Goal: Information Seeking & Learning: Learn about a topic

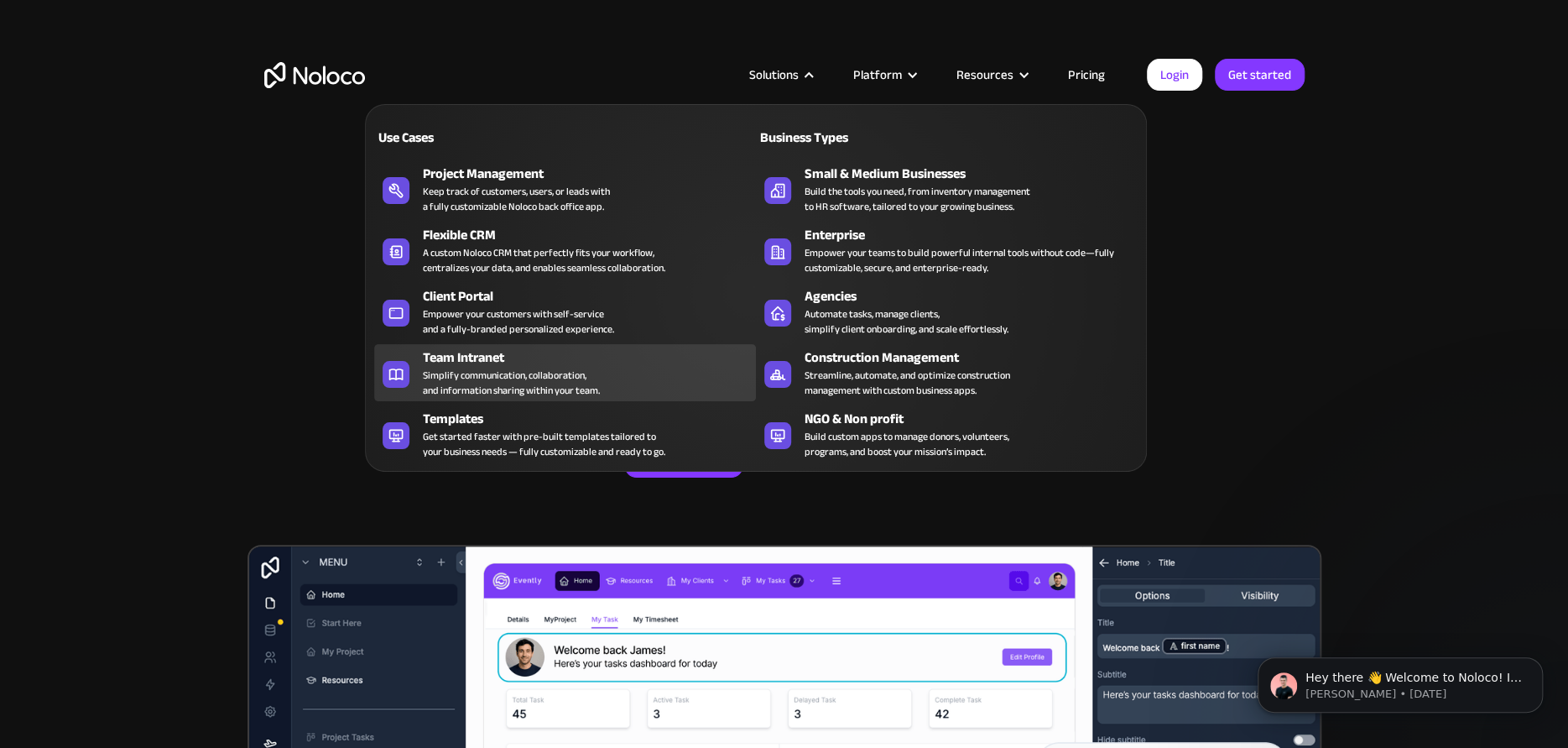
click at [495, 367] on div "Simplify communication, collaboration, and information sharing within your team." at bounding box center [511, 382] width 177 height 30
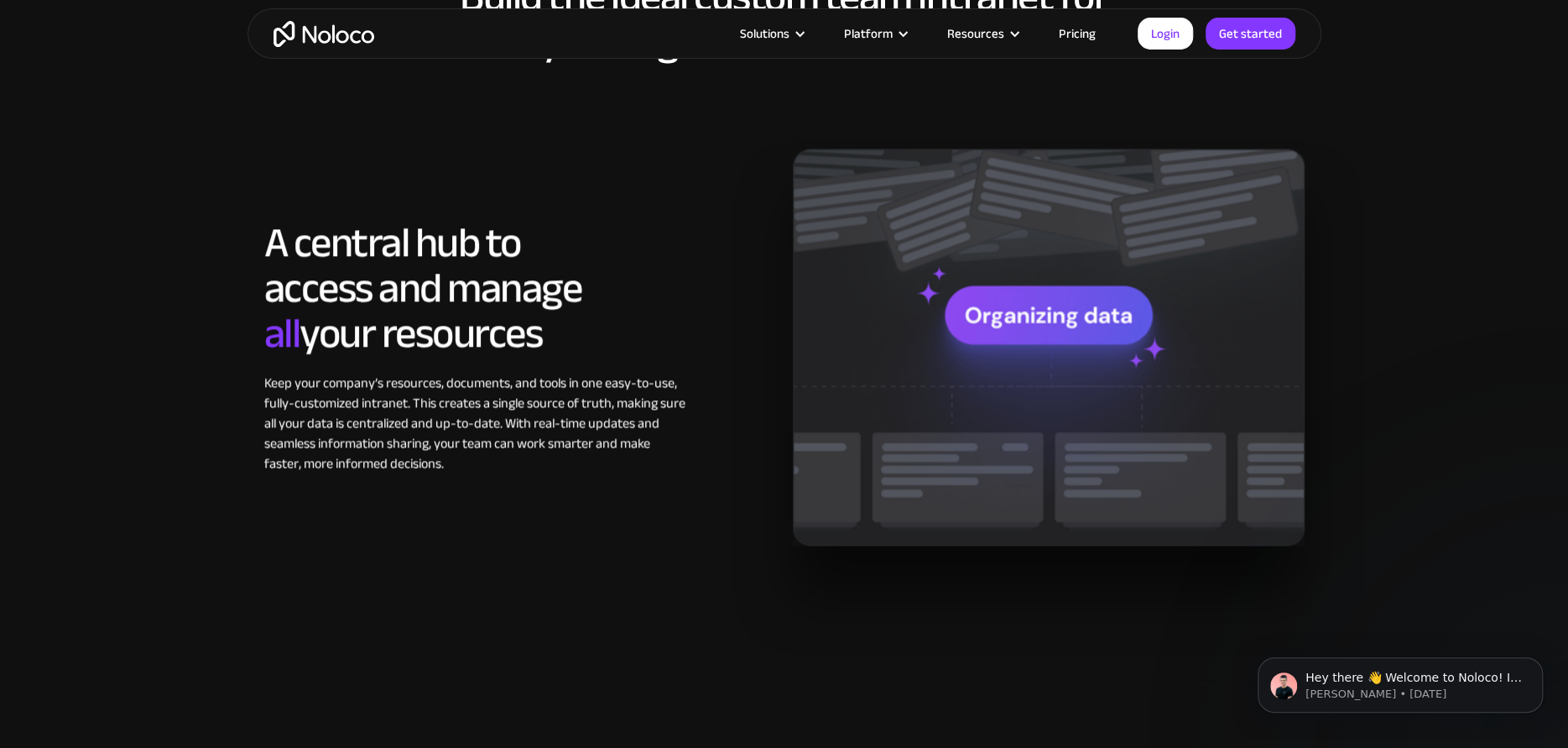
scroll to position [1398, 0]
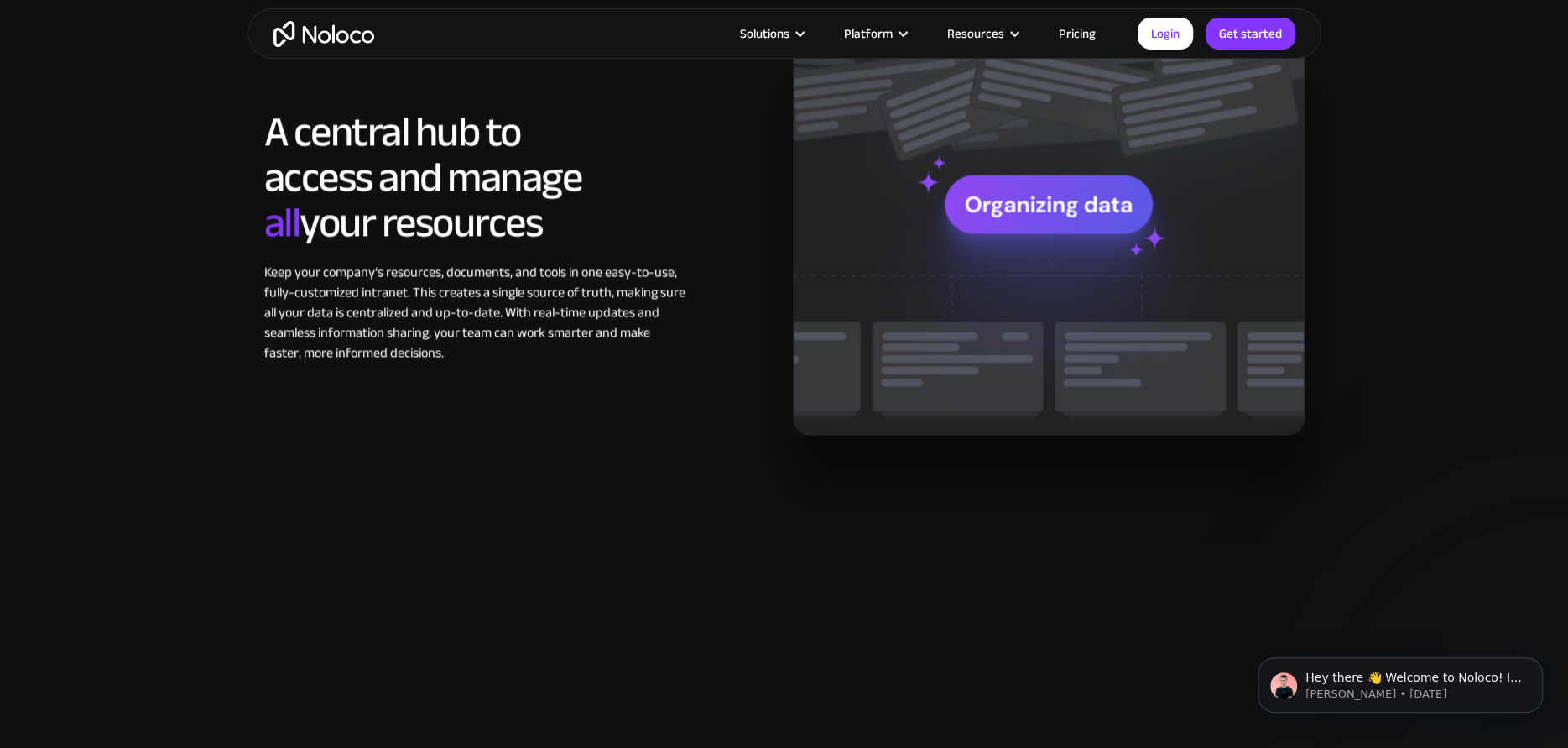
click at [1080, 33] on link "Pricing" at bounding box center [1078, 33] width 78 height 21
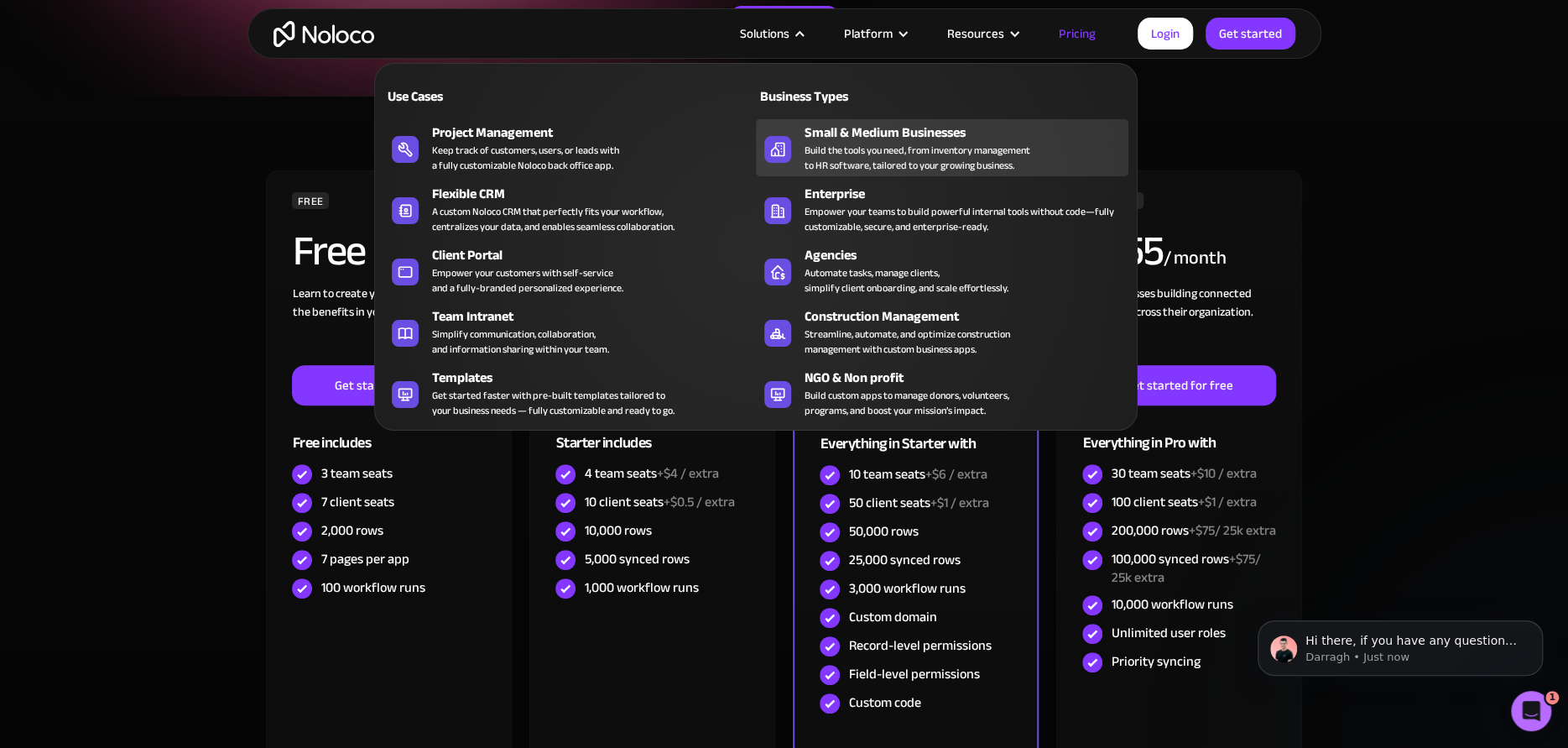
click at [846, 136] on div "Small & Medium Businesses" at bounding box center [971, 132] width 332 height 21
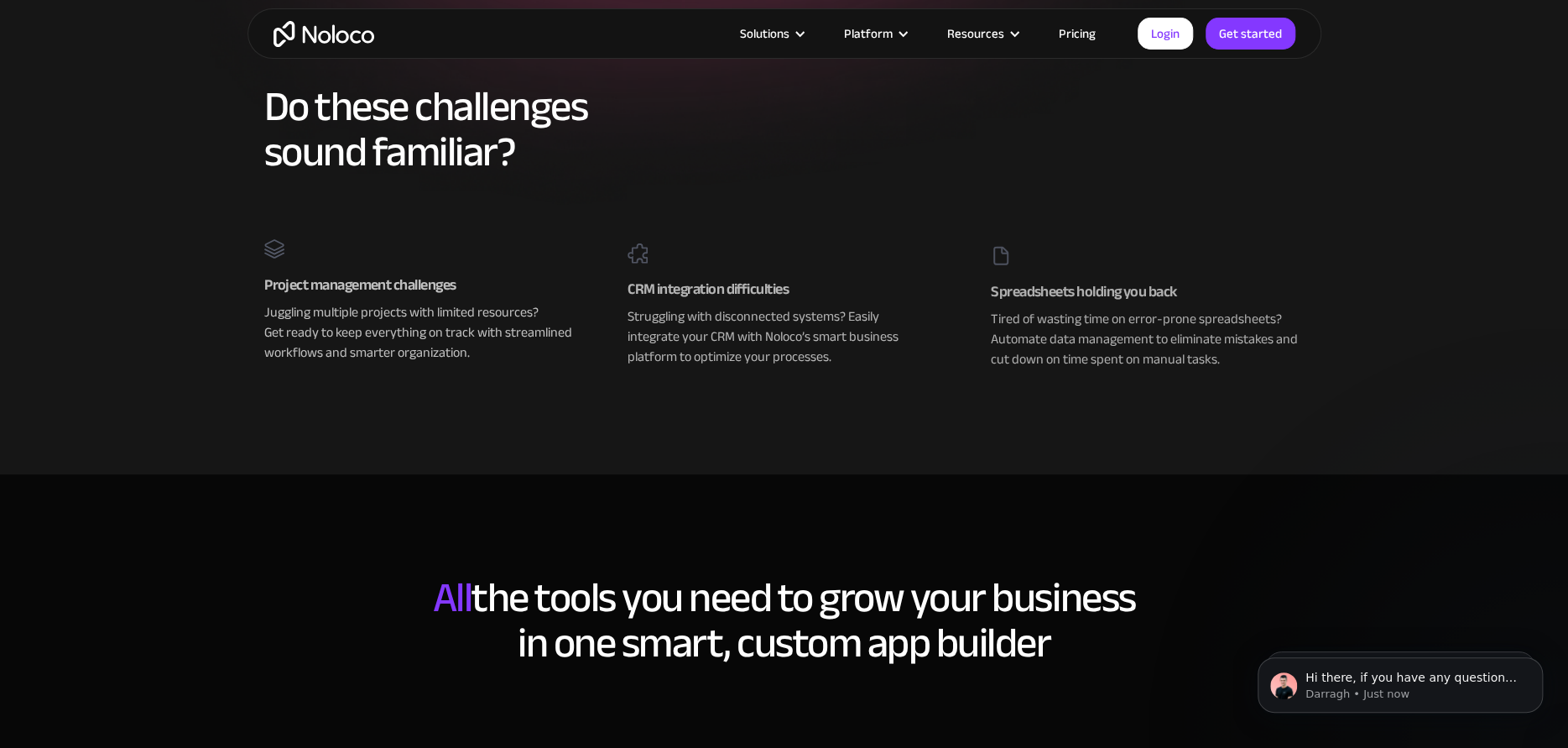
scroll to position [699, 0]
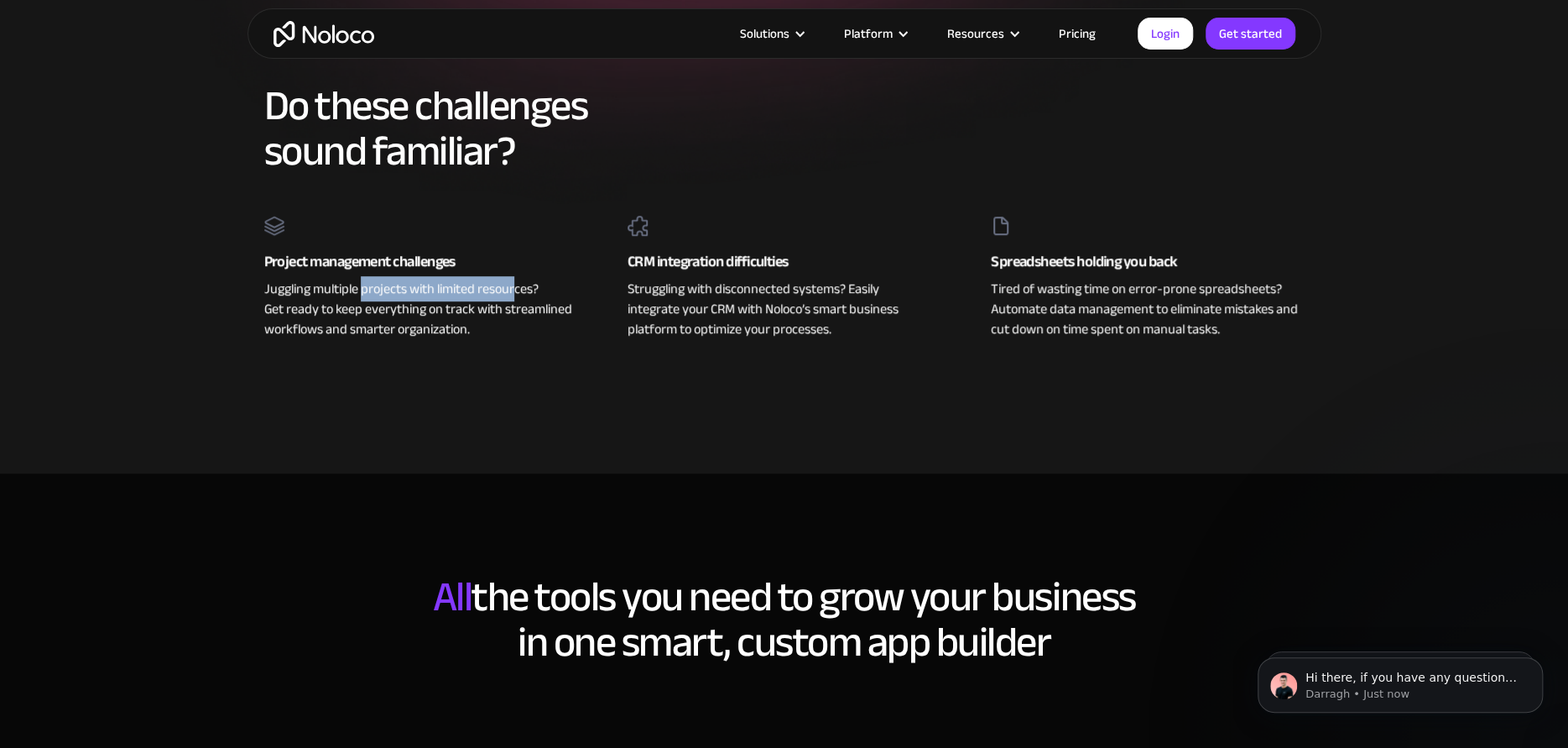
drag, startPoint x: 365, startPoint y: 287, endPoint x: 515, endPoint y: 284, distance: 150.0
click at [515, 284] on div "Juggling multiple projects with limited resources? Get ready to keep everything…" at bounding box center [421, 307] width 313 height 64
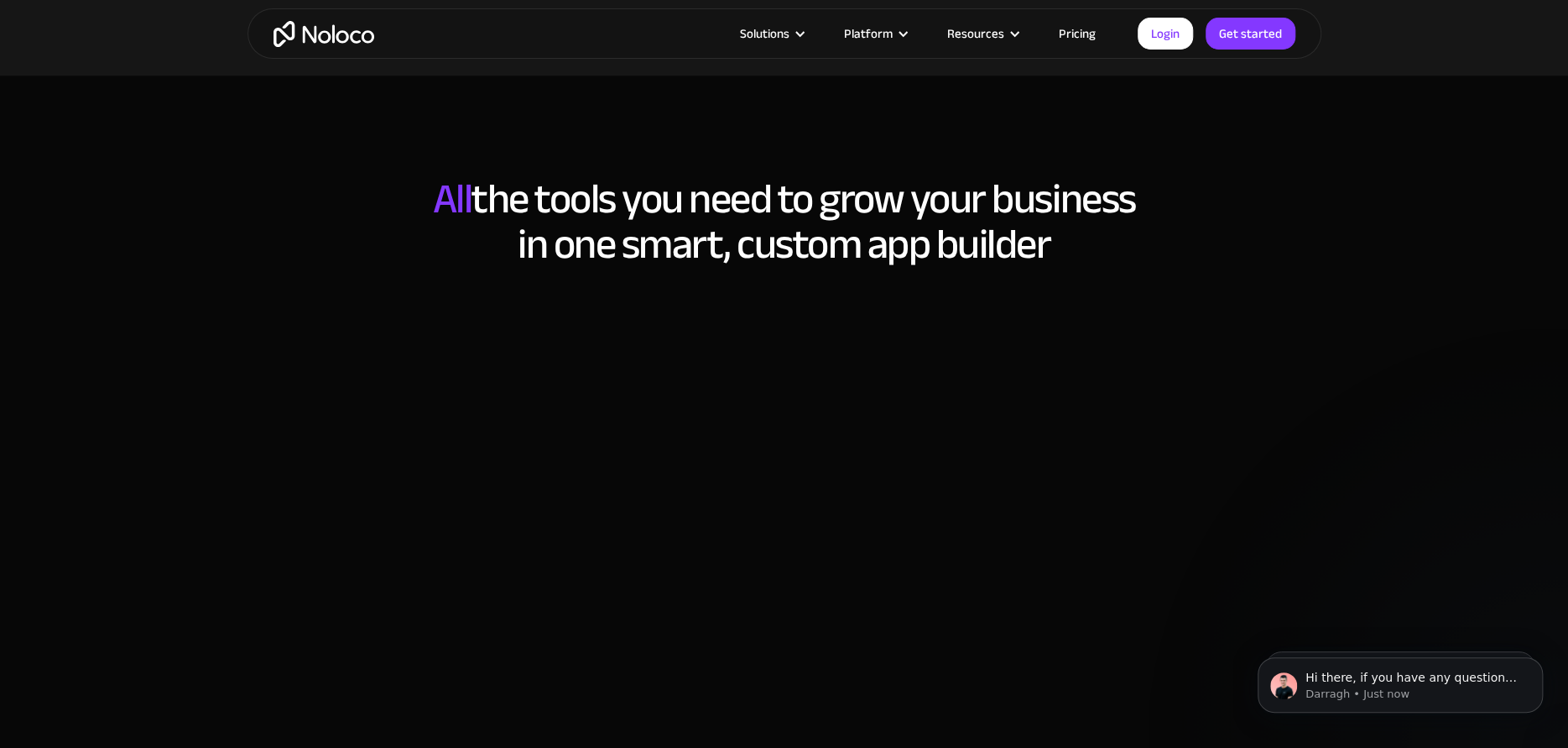
scroll to position [1119, 0]
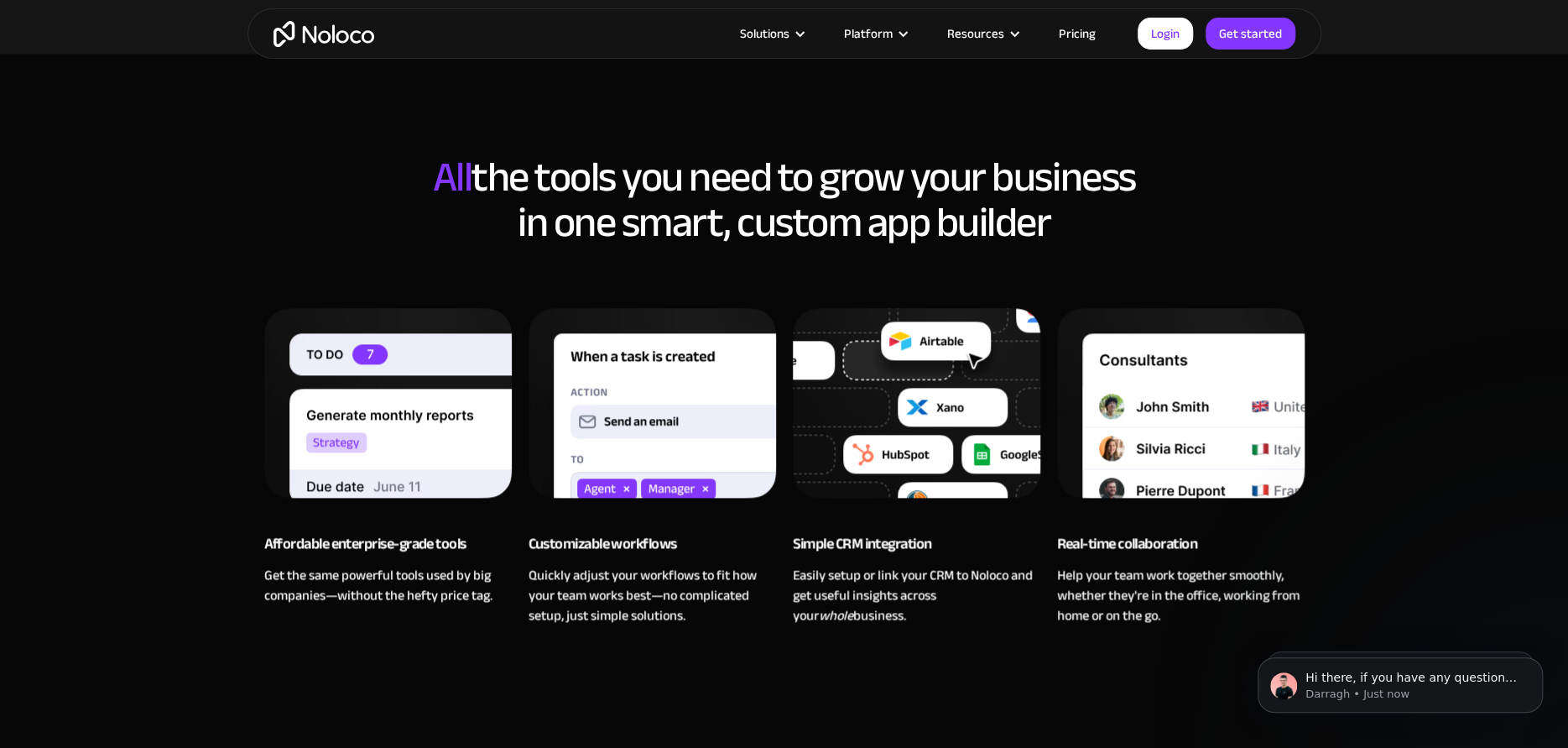
click at [1088, 33] on link "Pricing" at bounding box center [1078, 33] width 78 height 21
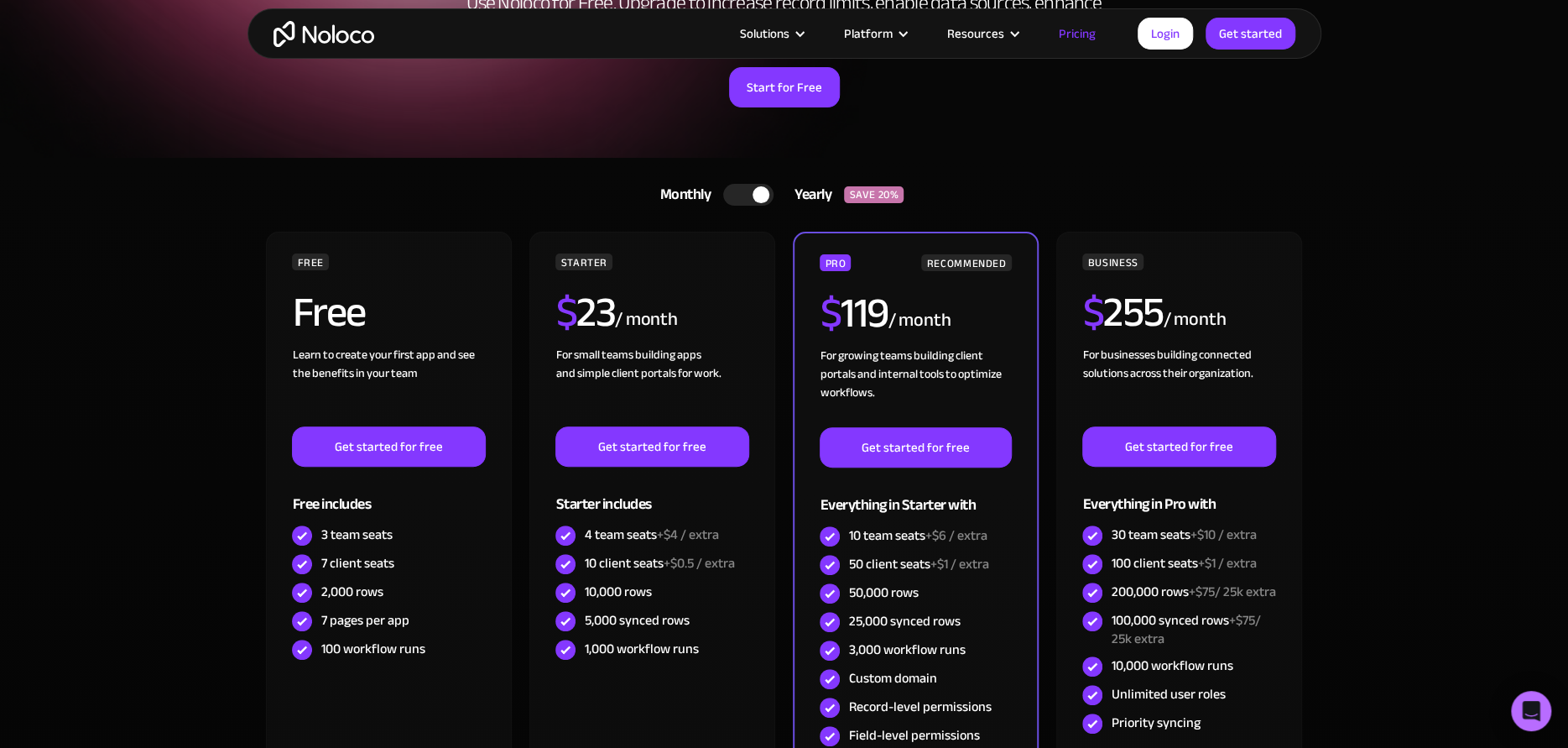
scroll to position [279, 0]
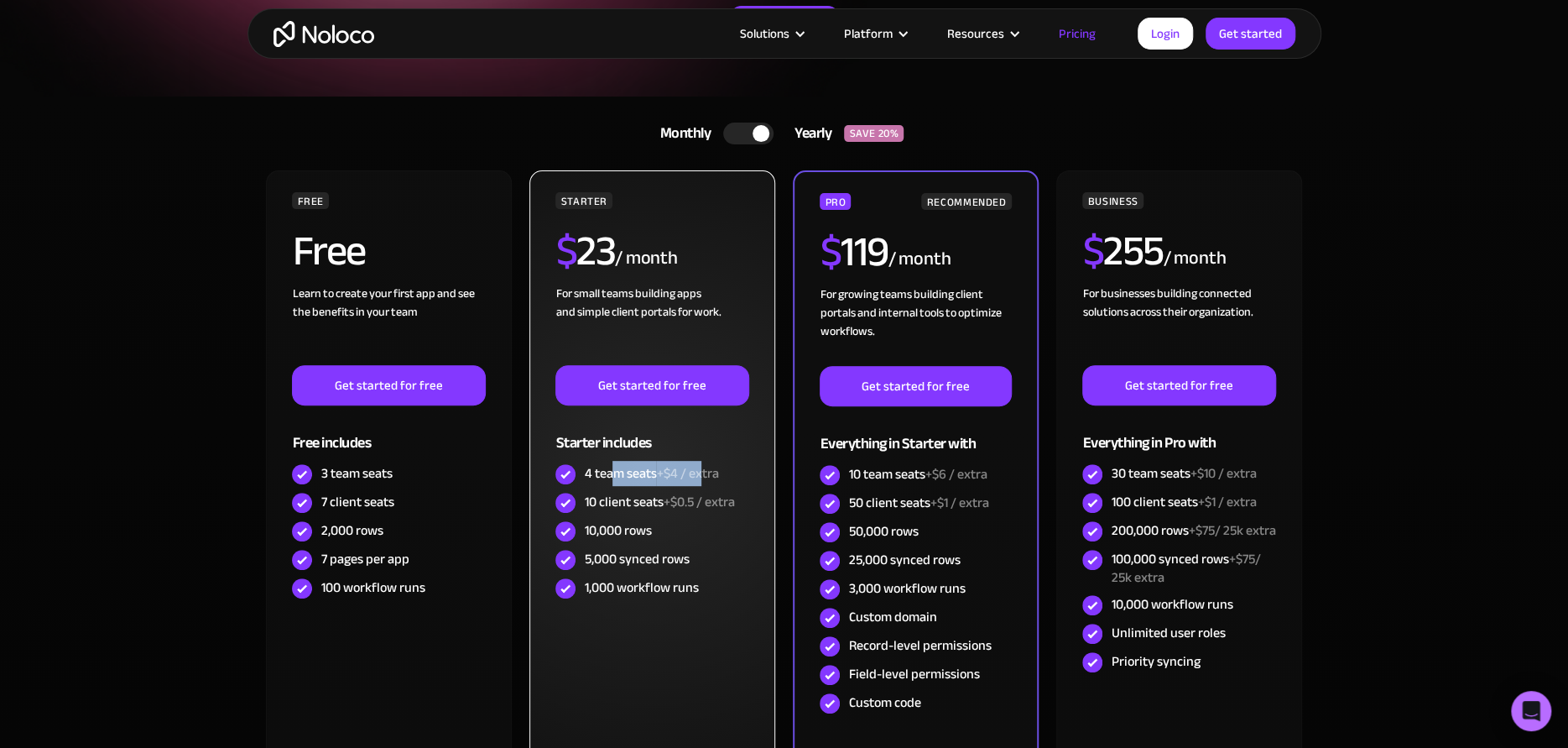
drag, startPoint x: 610, startPoint y: 471, endPoint x: 704, endPoint y: 479, distance: 94.3
click at [704, 479] on div "4 team seats +$4 / extra" at bounding box center [651, 473] width 135 height 19
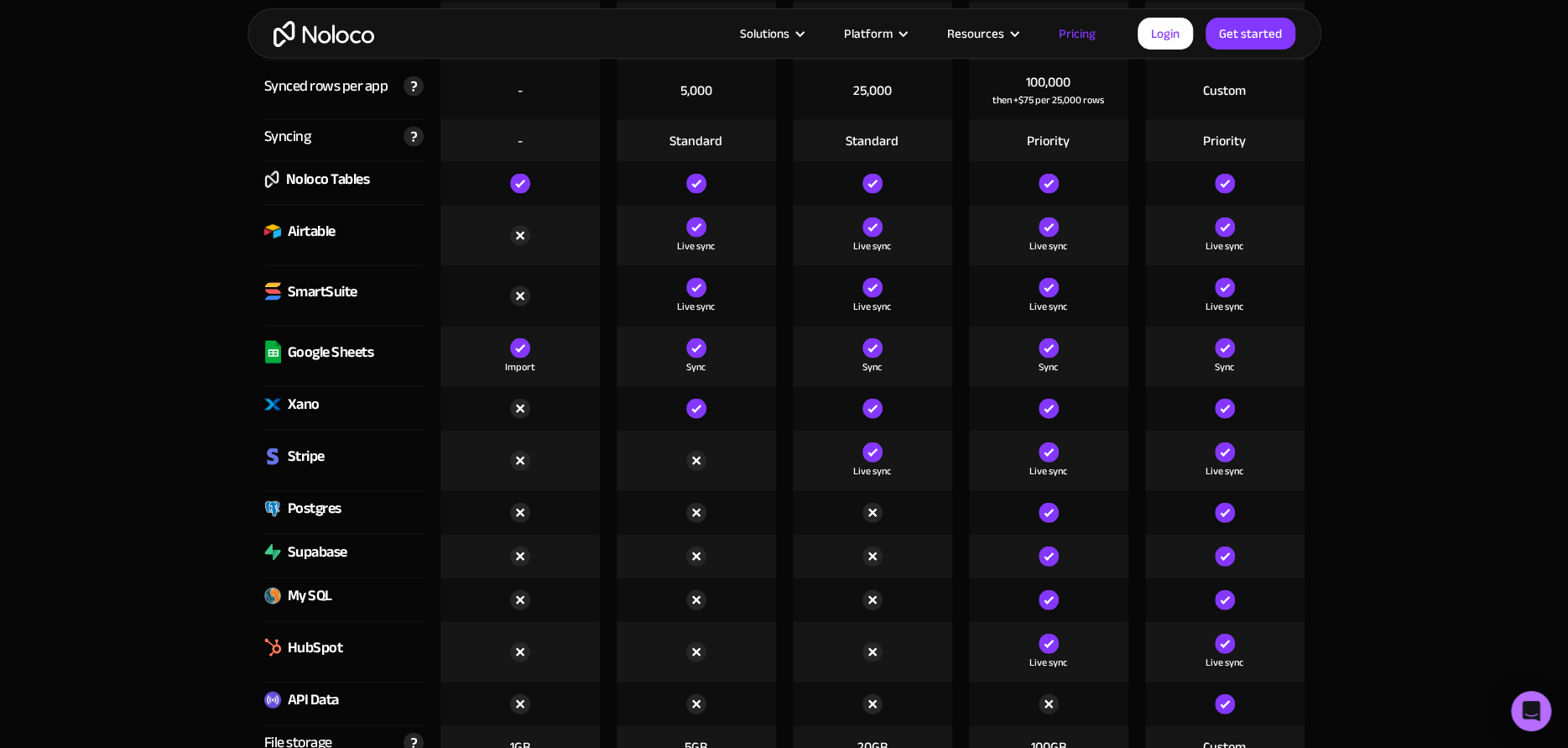
scroll to position [2378, 0]
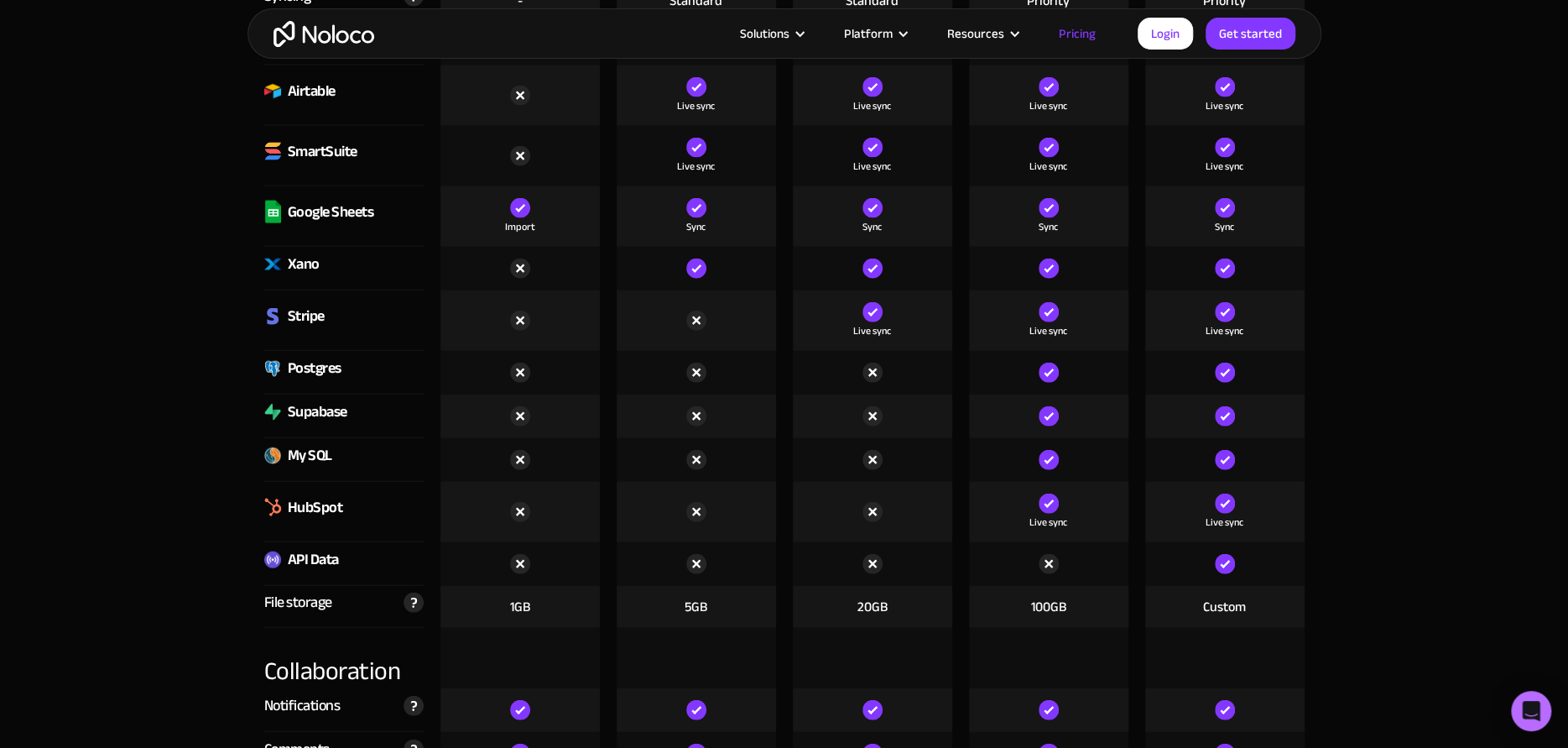
click at [874, 559] on img at bounding box center [873, 563] width 21 height 21
click at [271, 559] on img at bounding box center [273, 560] width 17 height 17
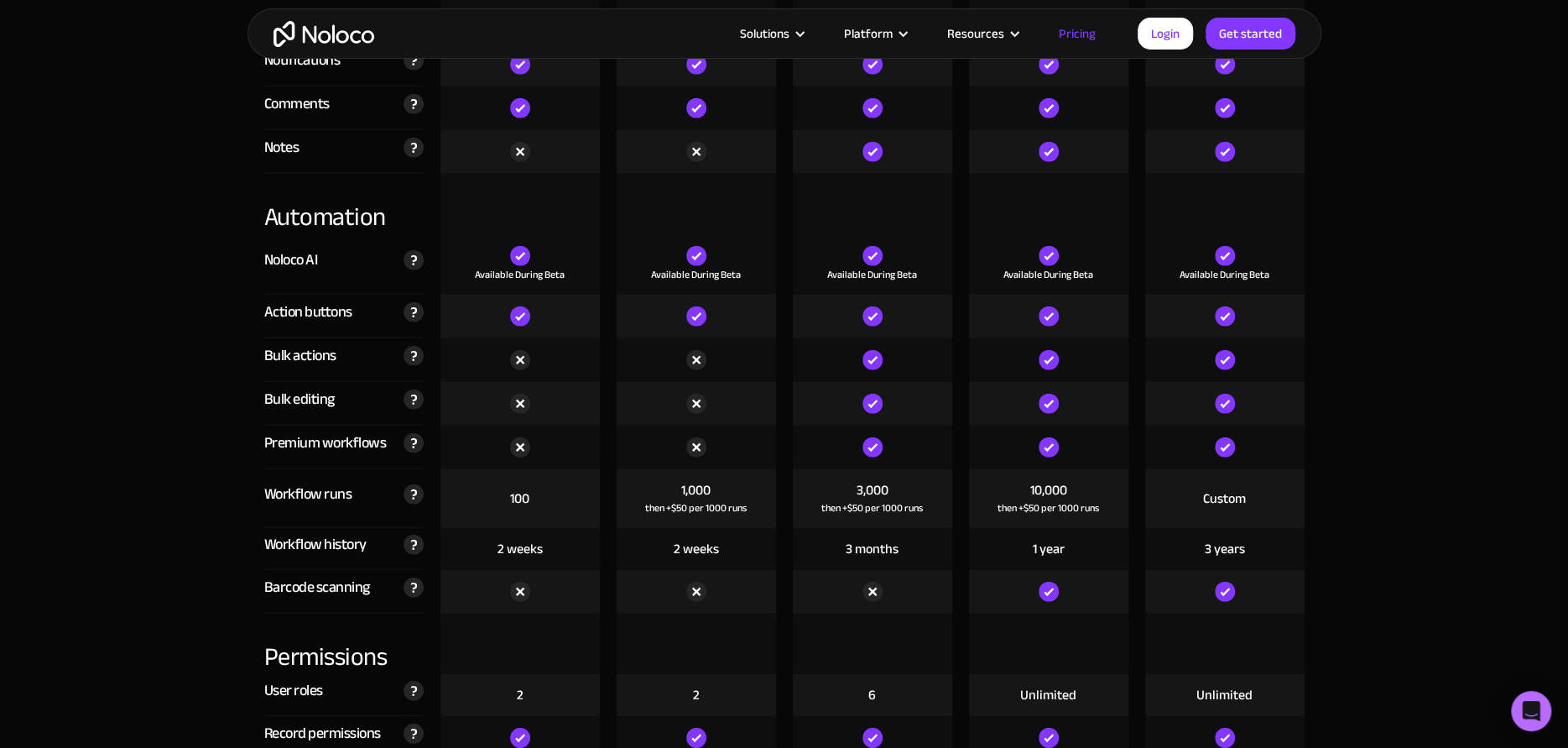
scroll to position [3077, 0]
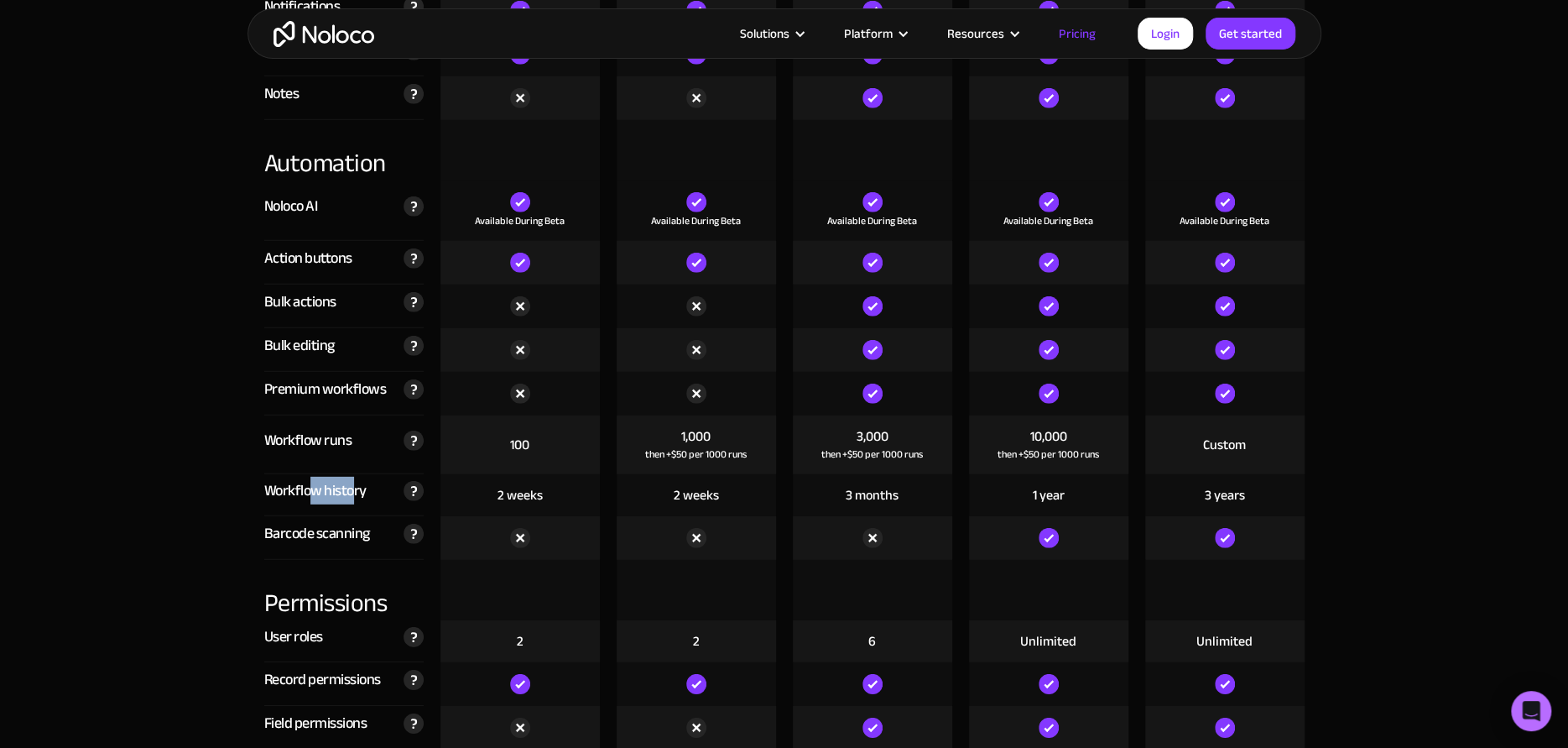
drag, startPoint x: 311, startPoint y: 489, endPoint x: 355, endPoint y: 486, distance: 44.1
click at [355, 486] on div "Workflow history" at bounding box center [316, 491] width 103 height 25
drag, startPoint x: 904, startPoint y: 491, endPoint x: 827, endPoint y: 495, distance: 77.1
click at [827, 495] on div "3 months" at bounding box center [873, 495] width 160 height 42
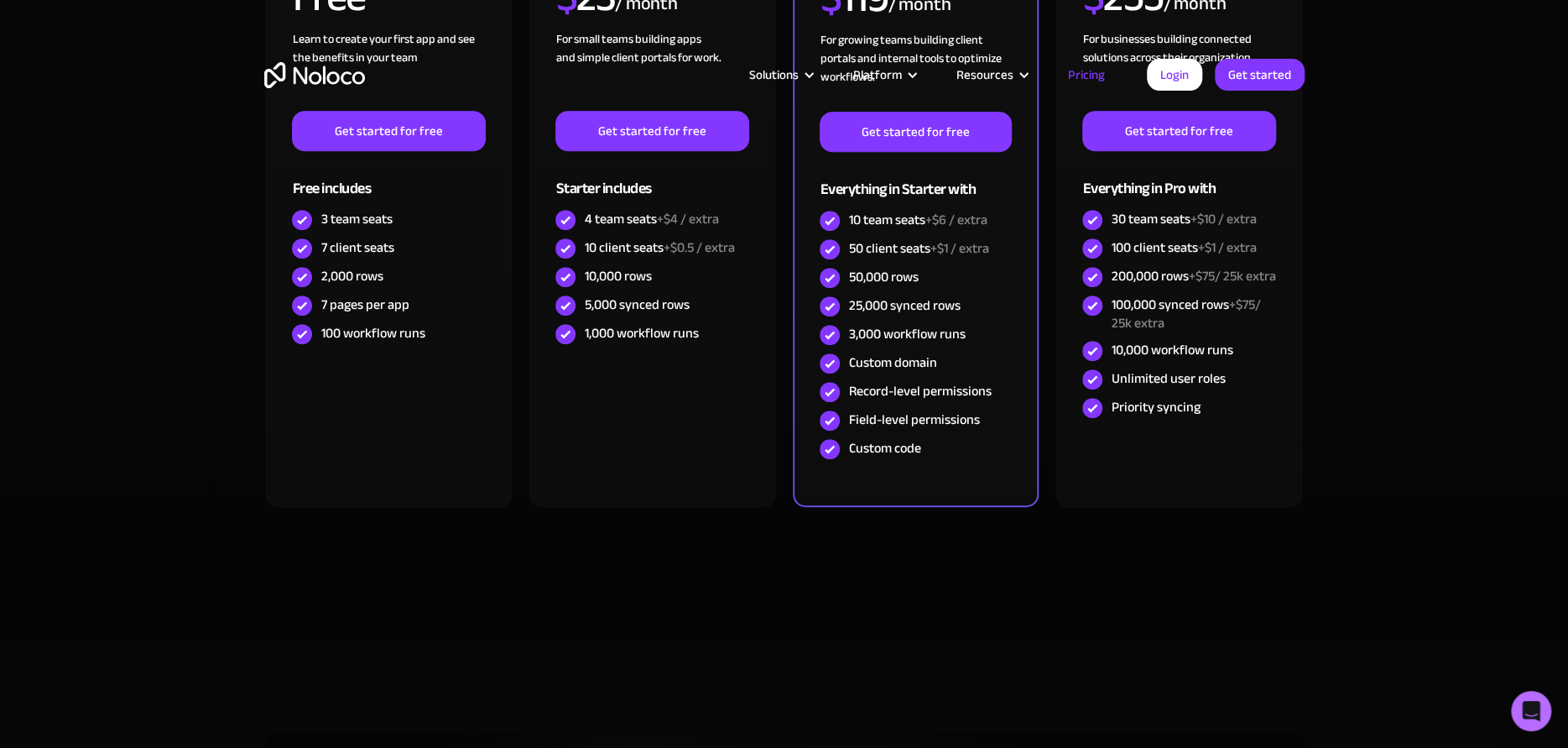
scroll to position [0, 0]
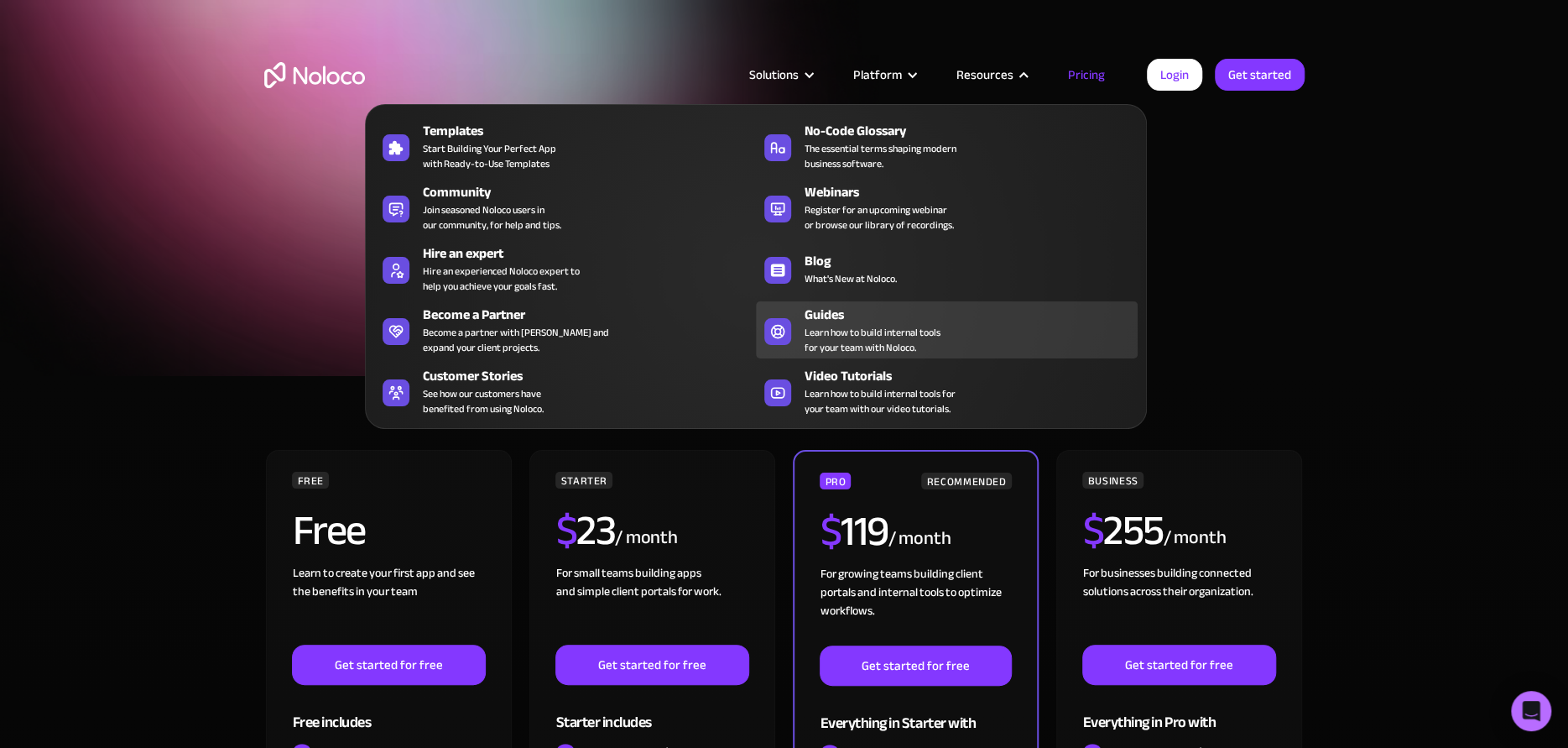
click at [820, 325] on span "Learn how to build internal tools for your team with Noloco." at bounding box center [873, 340] width 136 height 30
